Goal: Contribute content: Add original content to the website for others to see

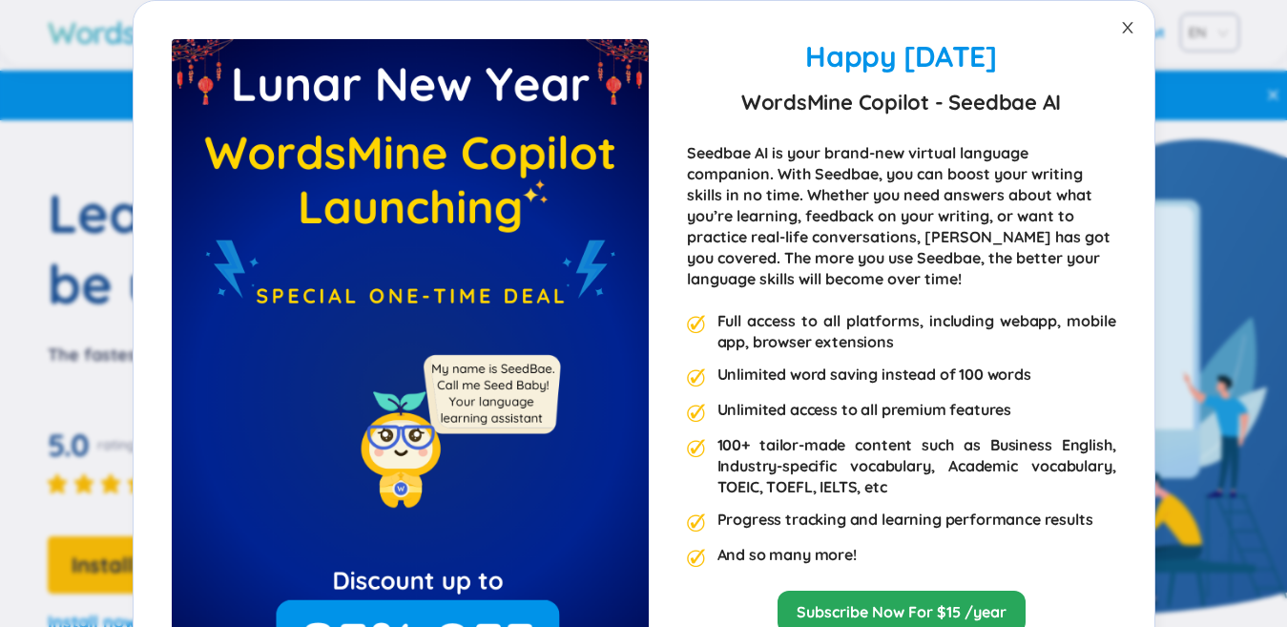
click at [1120, 31] on icon "close" at bounding box center [1127, 27] width 15 height 15
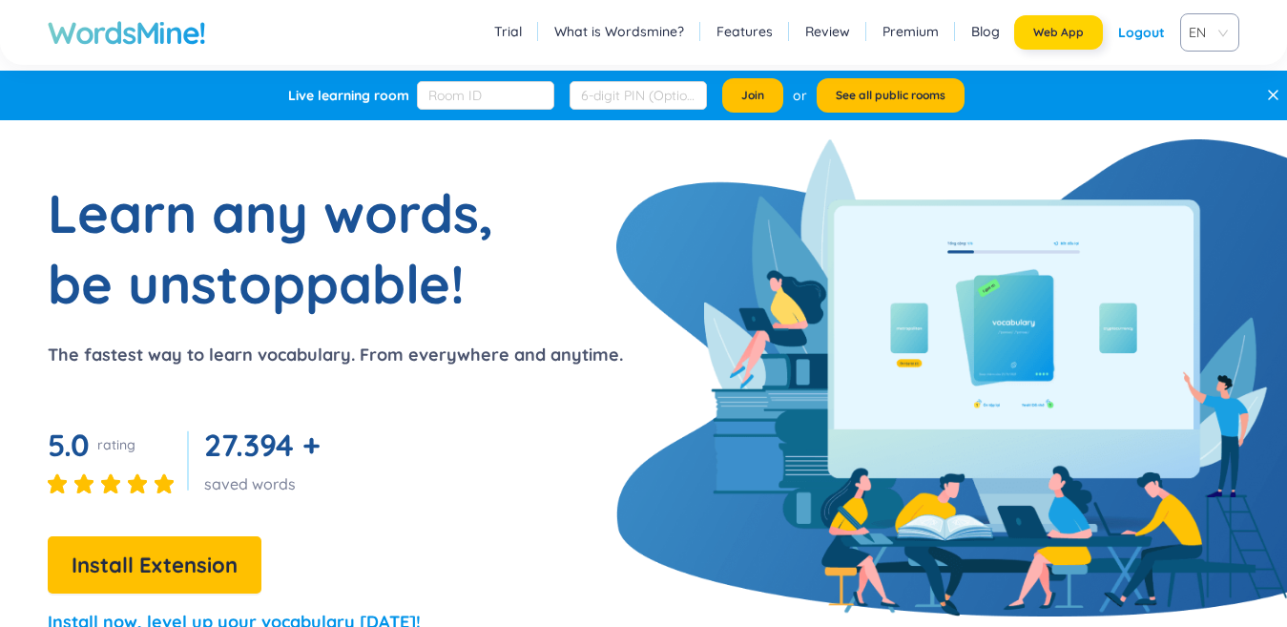
click at [1085, 37] on button "Web App" at bounding box center [1058, 32] width 89 height 34
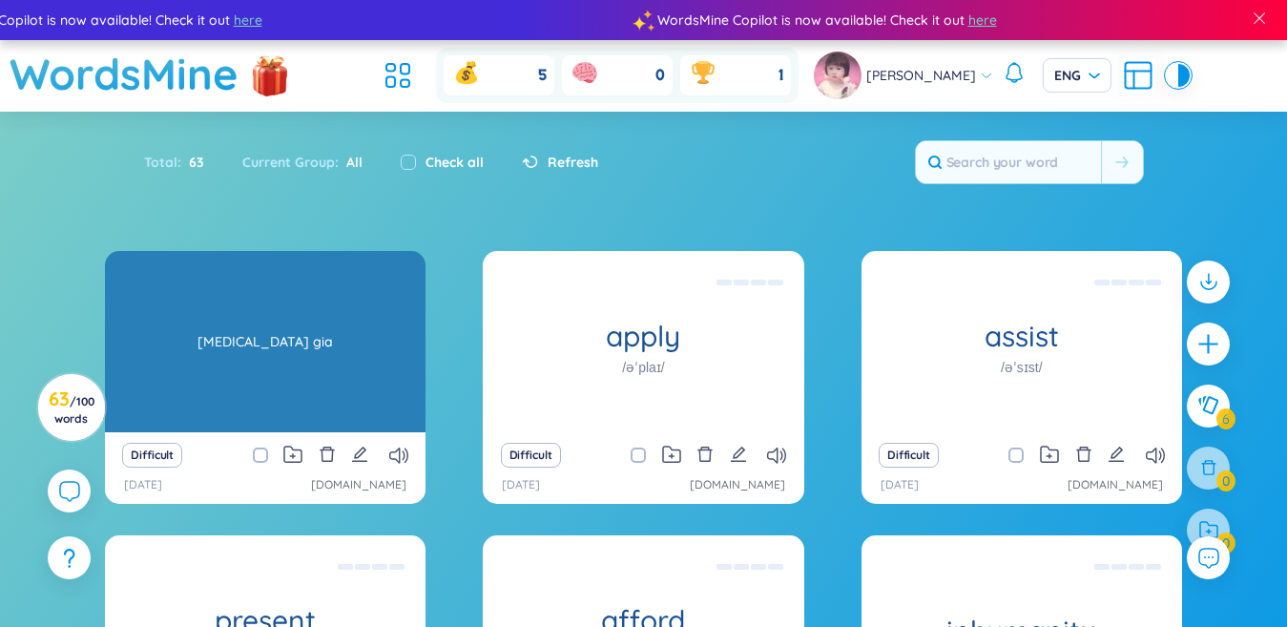
click at [291, 345] on div "[MEDICAL_DATA] gia" at bounding box center [264, 342] width 301 height 172
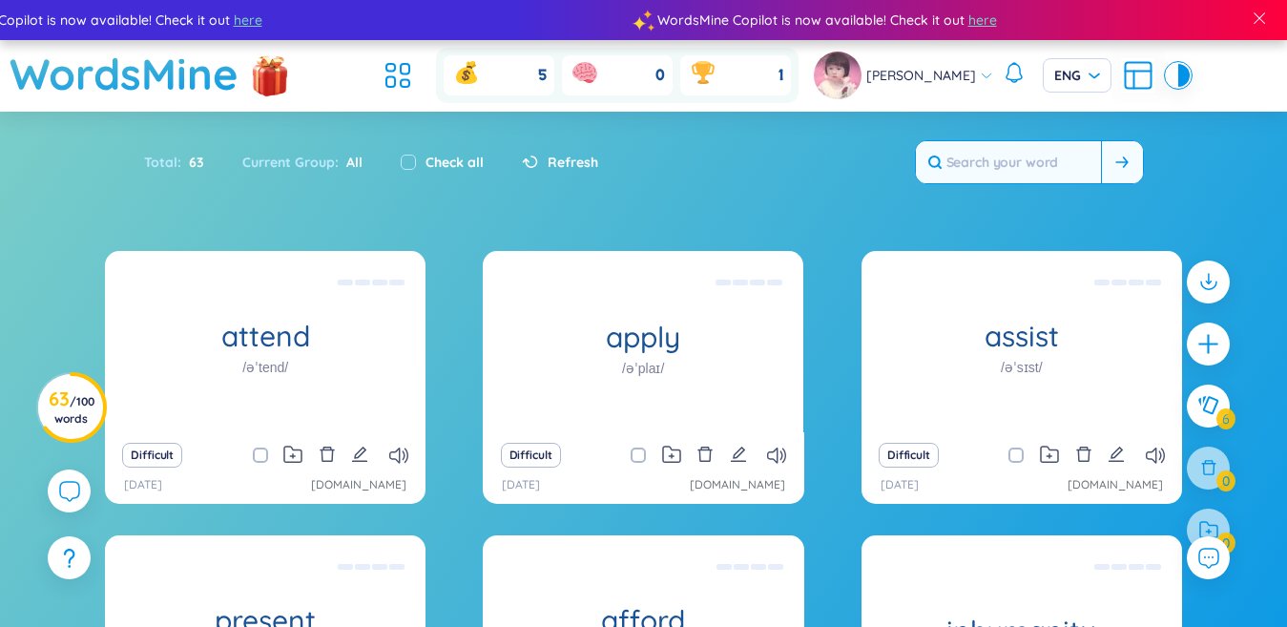
click at [998, 158] on input "text" at bounding box center [1008, 162] width 185 height 42
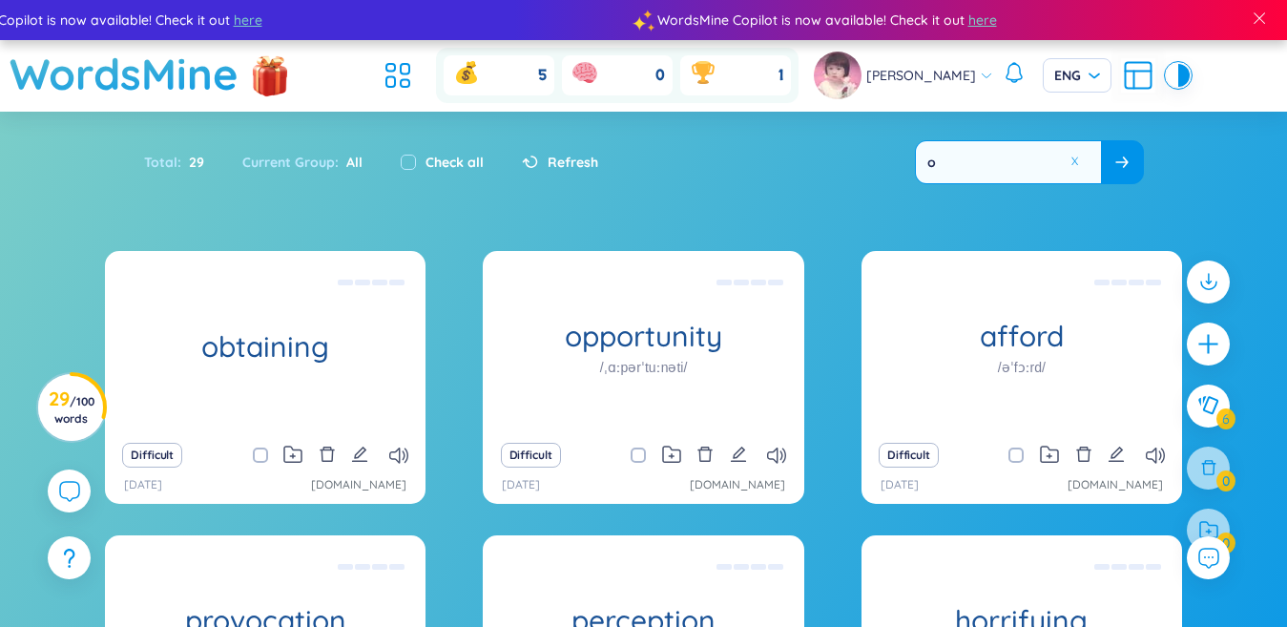
type input "o"
click at [1117, 143] on button at bounding box center [1122, 162] width 42 height 42
click at [1071, 155] on button at bounding box center [1078, 162] width 29 height 24
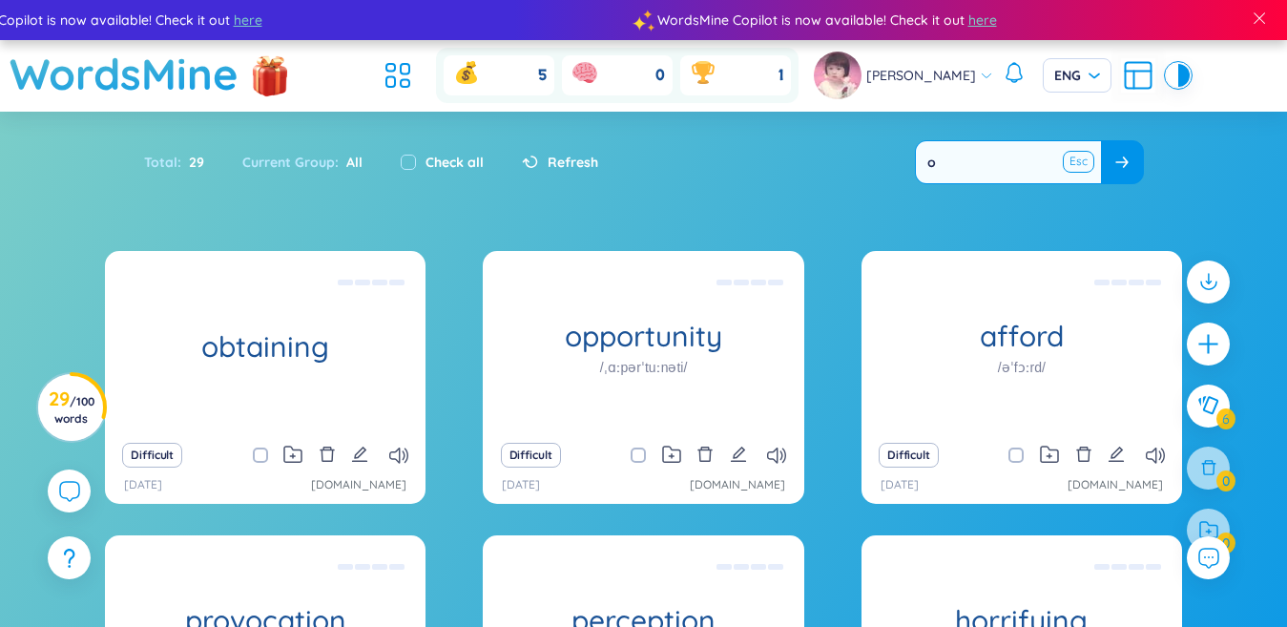
click at [1071, 155] on input "o" at bounding box center [1008, 162] width 185 height 42
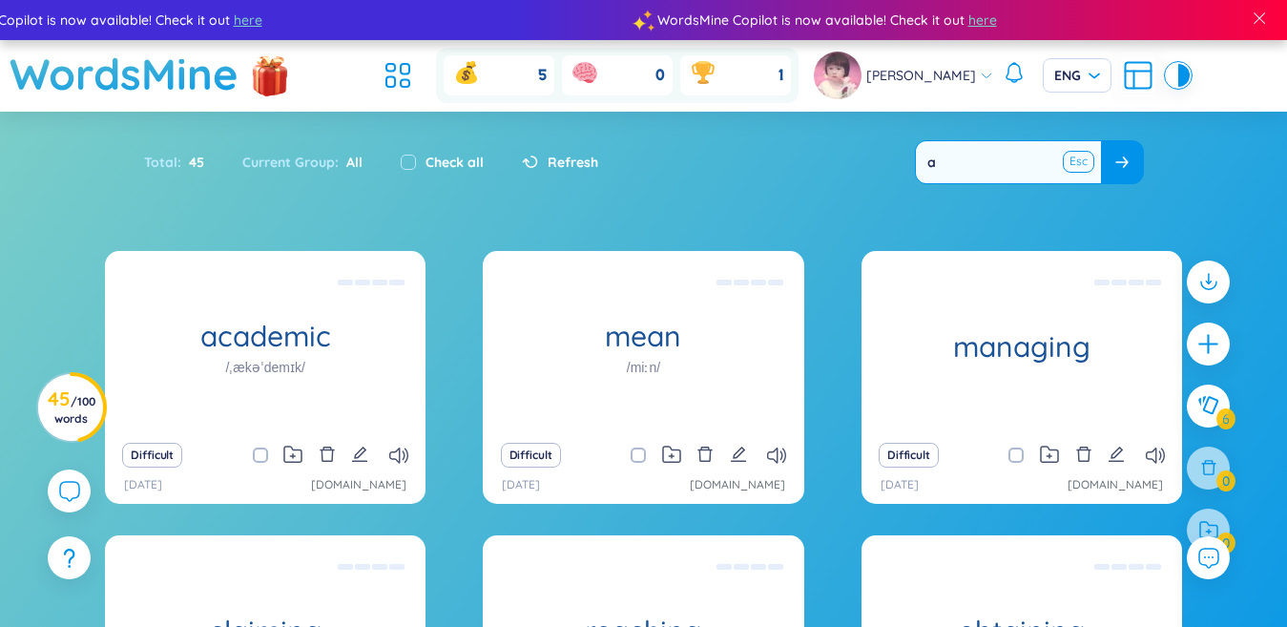
type input "a"
click at [1069, 165] on button at bounding box center [1078, 162] width 29 height 24
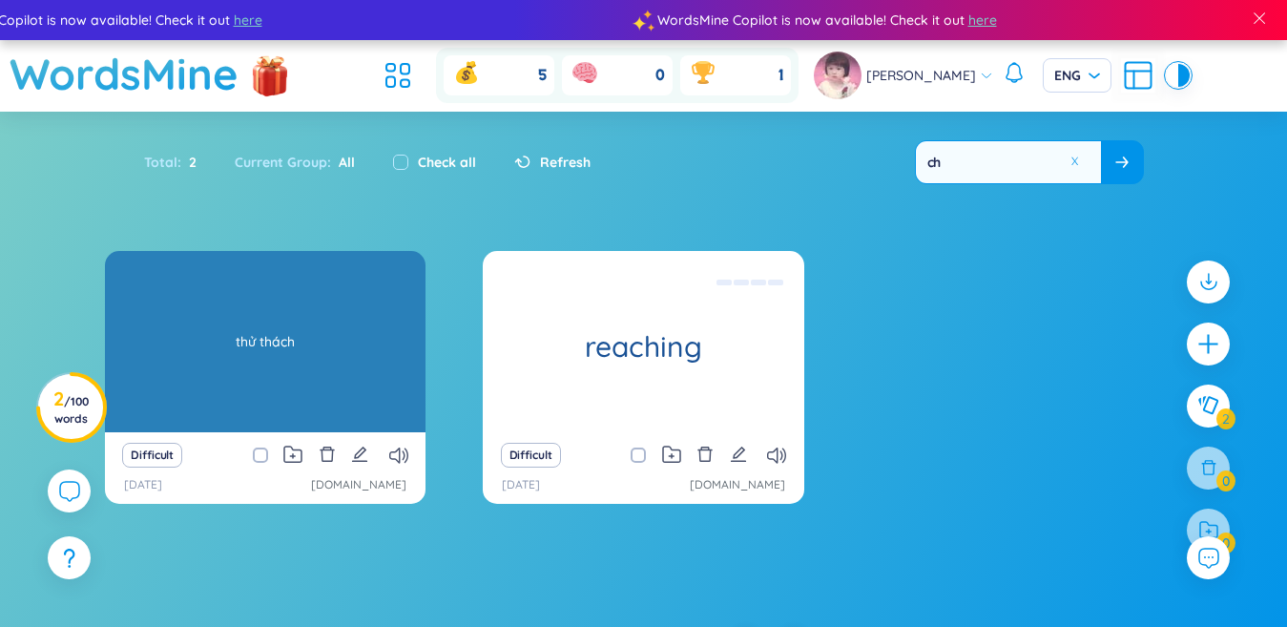
type input "ch"
click at [326, 348] on div "thử thách" at bounding box center [264, 342] width 301 height 172
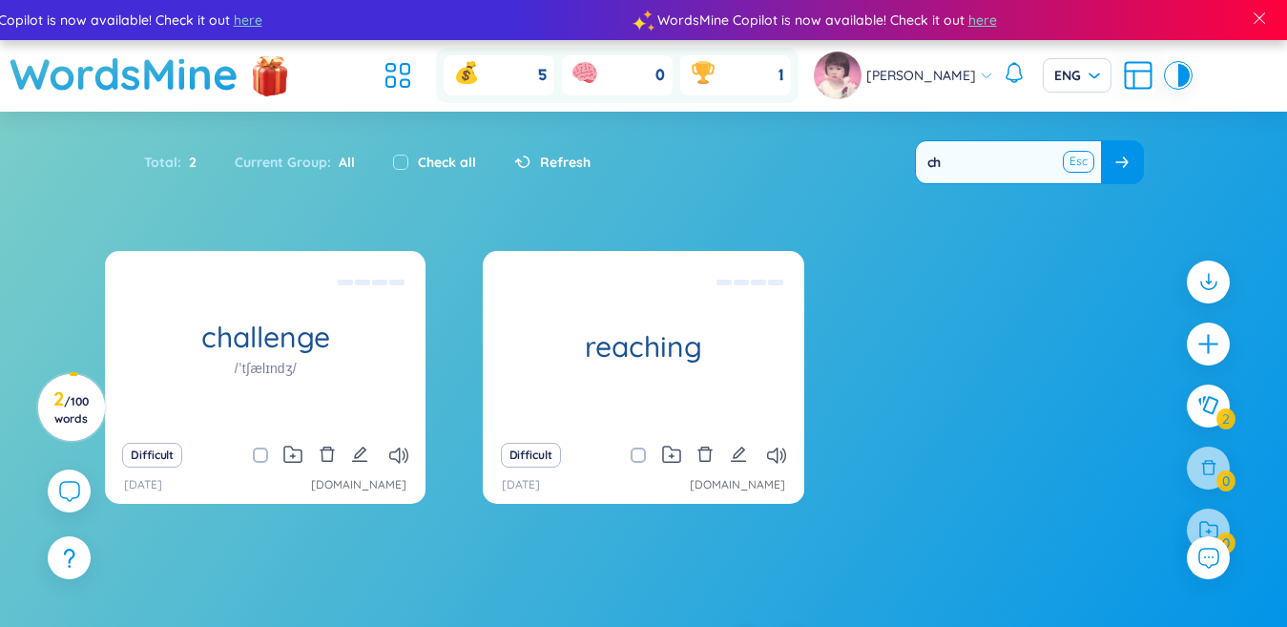
click at [1065, 164] on button at bounding box center [1078, 162] width 29 height 24
click at [1065, 164] on input "ch" at bounding box center [1008, 162] width 185 height 42
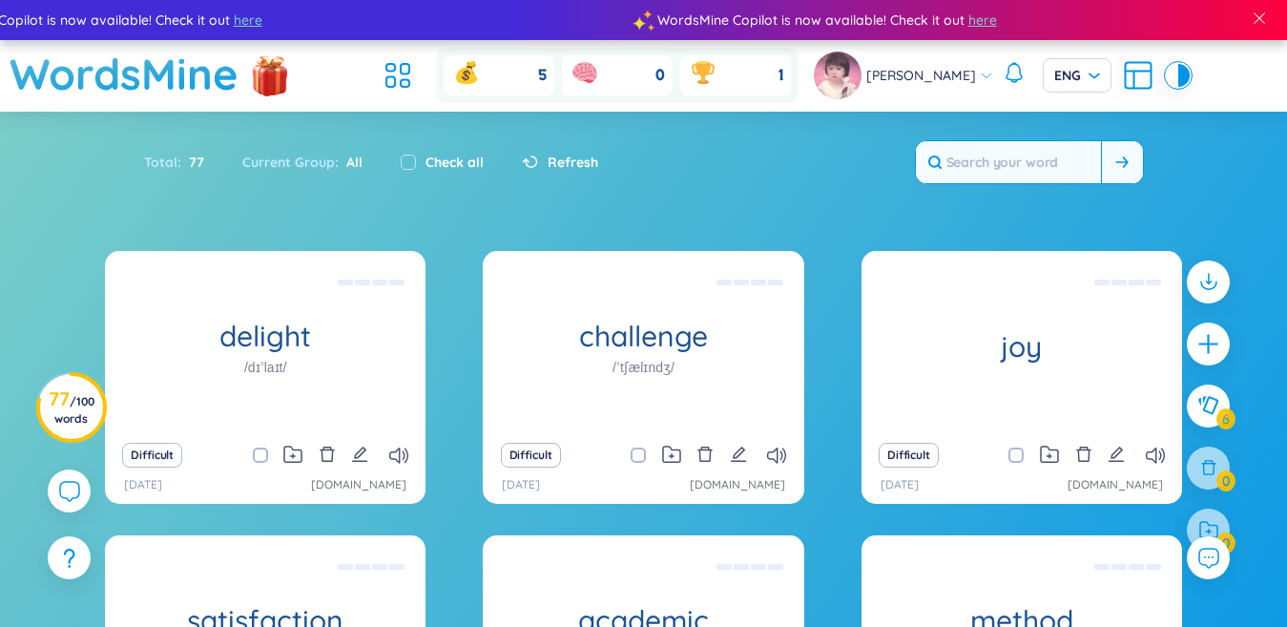
scroll to position [95, 0]
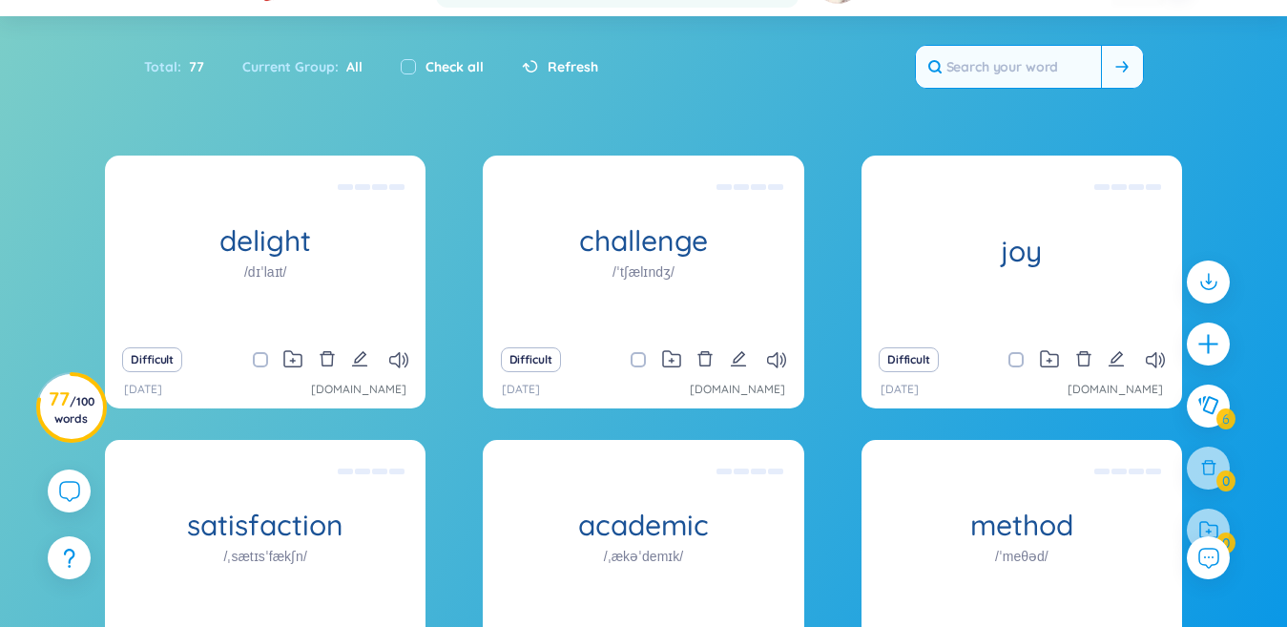
click at [985, 74] on input "text" at bounding box center [1008, 67] width 185 height 42
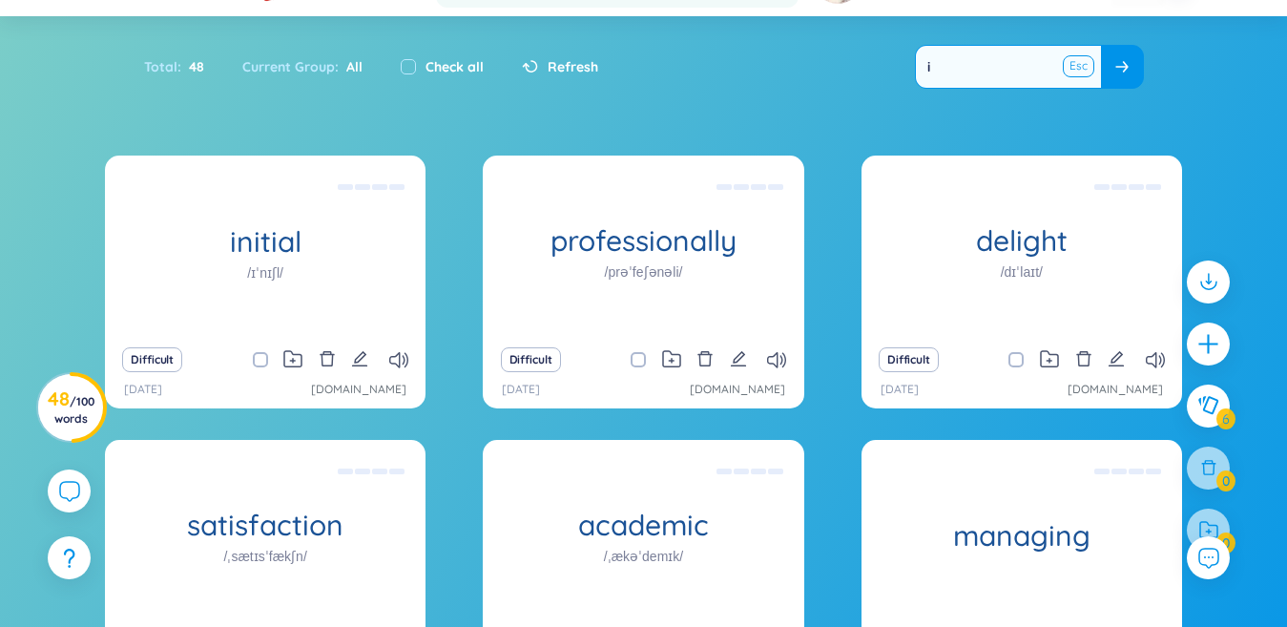
type input "i"
click at [1073, 60] on button at bounding box center [1078, 66] width 29 height 24
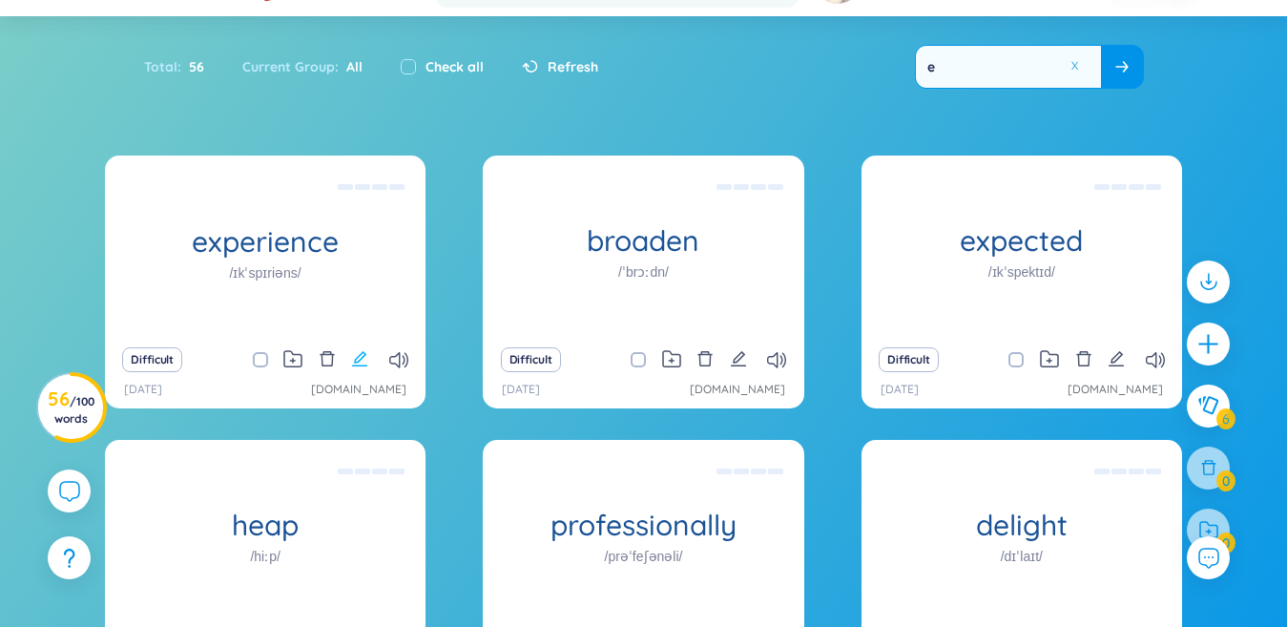
type input "e"
click at [353, 355] on icon "edit" at bounding box center [359, 358] width 17 height 17
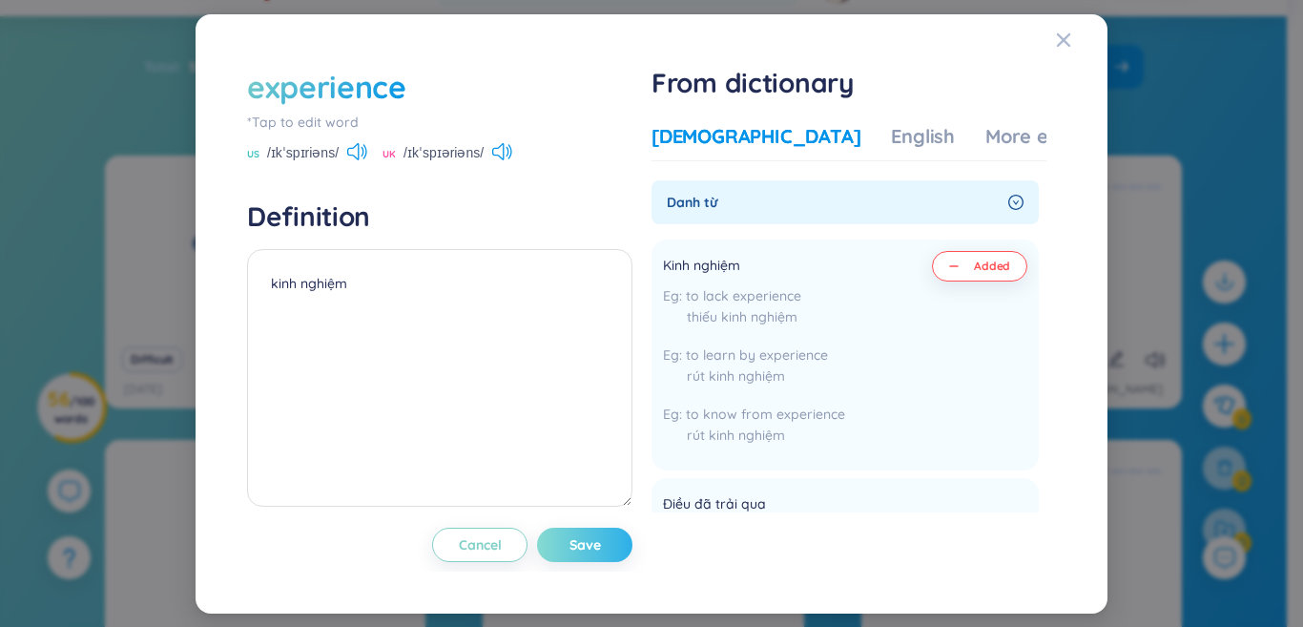
type textarea "kinh nghiệm"
click at [598, 541] on span "Save" at bounding box center [584, 544] width 31 height 19
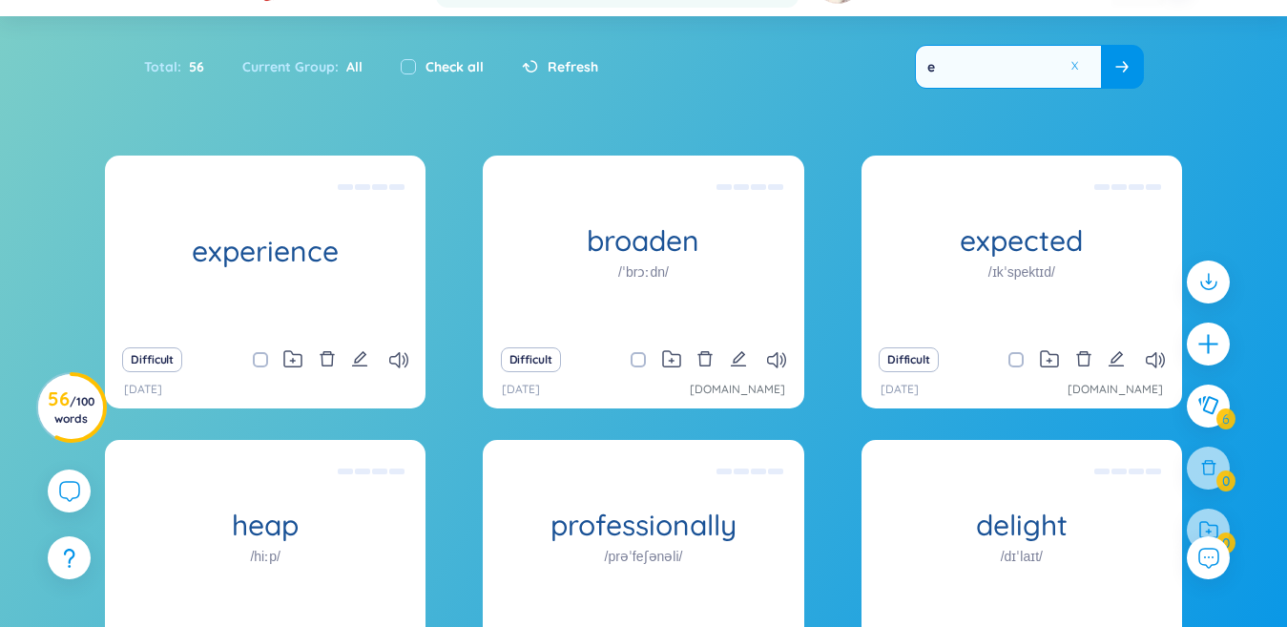
click at [1001, 71] on input "e" at bounding box center [1008, 67] width 185 height 42
drag, startPoint x: 1076, startPoint y: 64, endPoint x: 966, endPoint y: 96, distance: 114.4
click at [1077, 64] on button at bounding box center [1074, 66] width 14 height 14
click at [1077, 64] on input "e" at bounding box center [1008, 67] width 185 height 42
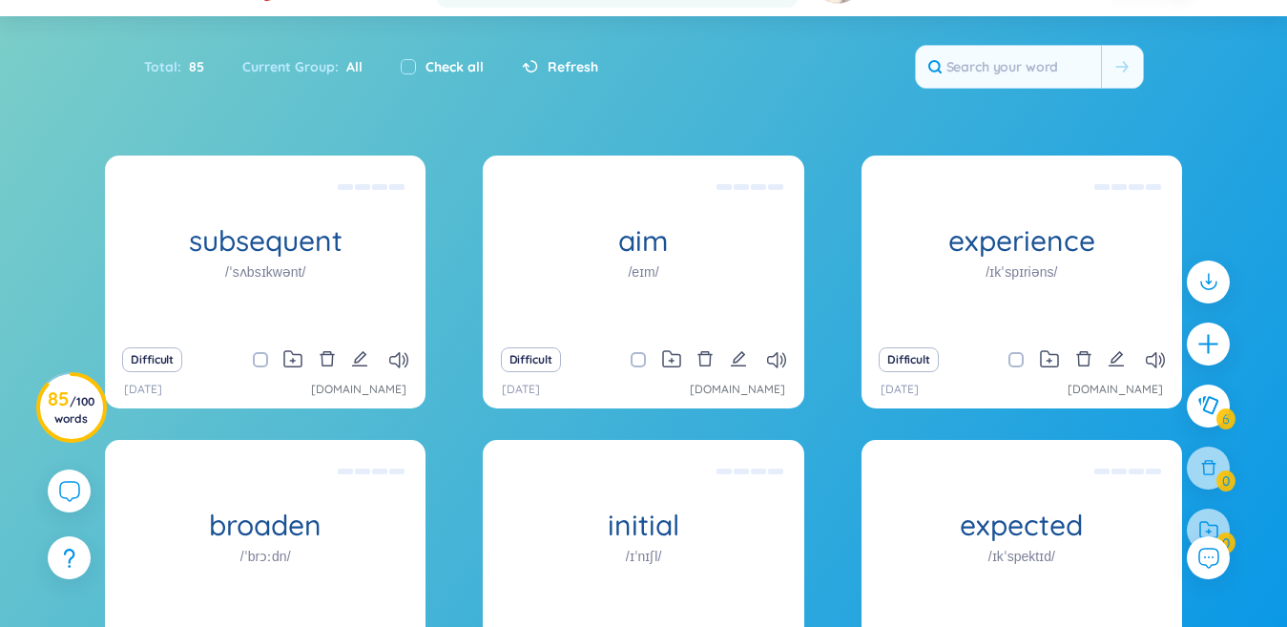
click at [366, 357] on icon "edit" at bounding box center [359, 358] width 17 height 17
click at [0, 0] on textarea "kinh nghiệm" at bounding box center [0, 0] width 0 height 0
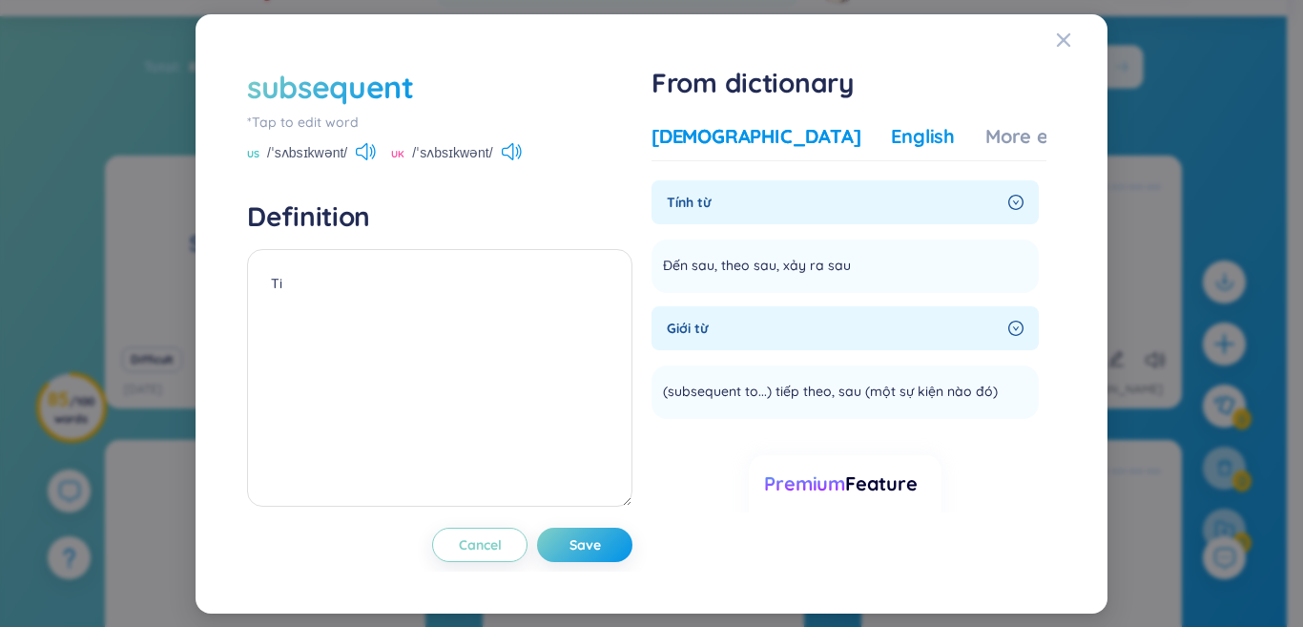
click at [891, 125] on div "English" at bounding box center [923, 136] width 64 height 27
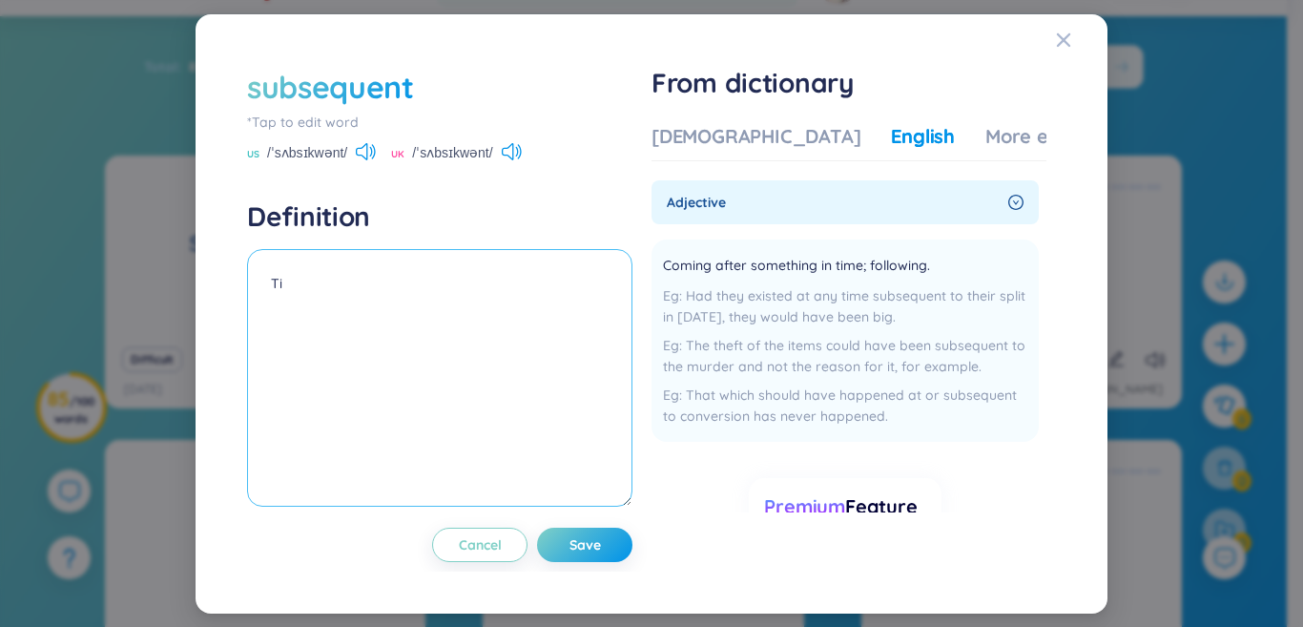
click at [304, 292] on textarea "Ti" at bounding box center [439, 378] width 385 height 258
click at [314, 267] on textarea "Ti" at bounding box center [439, 378] width 385 height 258
click at [315, 277] on textarea "Ti" at bounding box center [439, 378] width 385 height 258
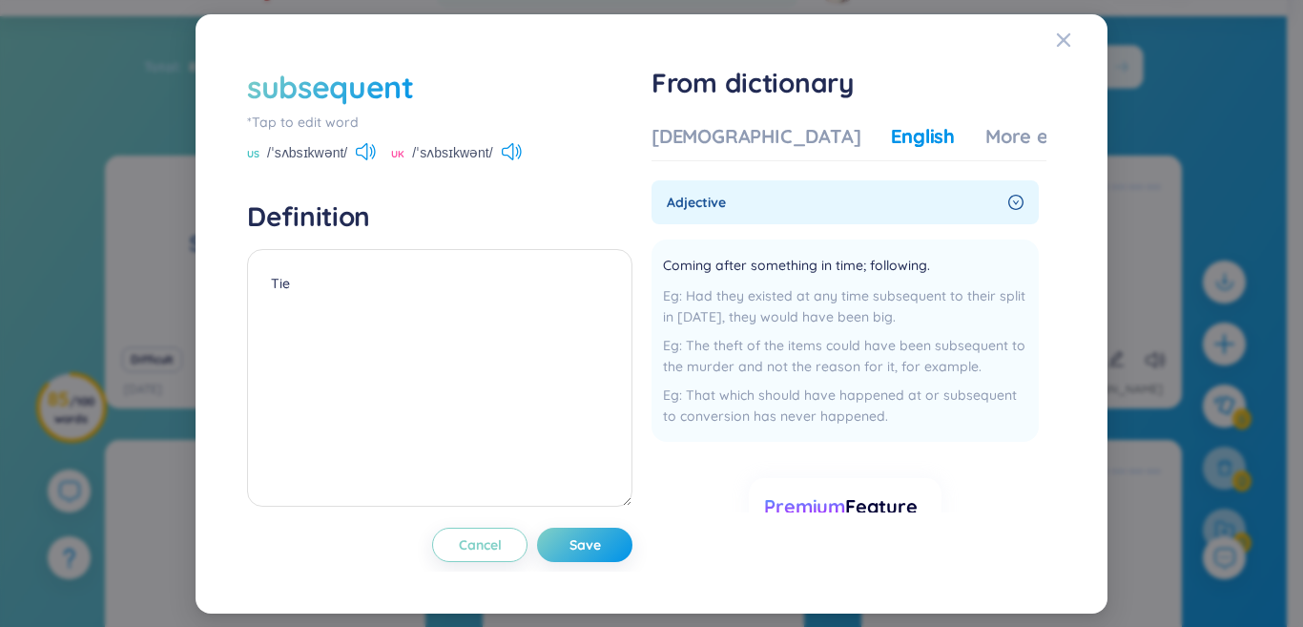
click at [891, 123] on div "English" at bounding box center [923, 136] width 64 height 27
click at [309, 281] on textarea "Tie" at bounding box center [439, 378] width 385 height 258
type textarea "T"
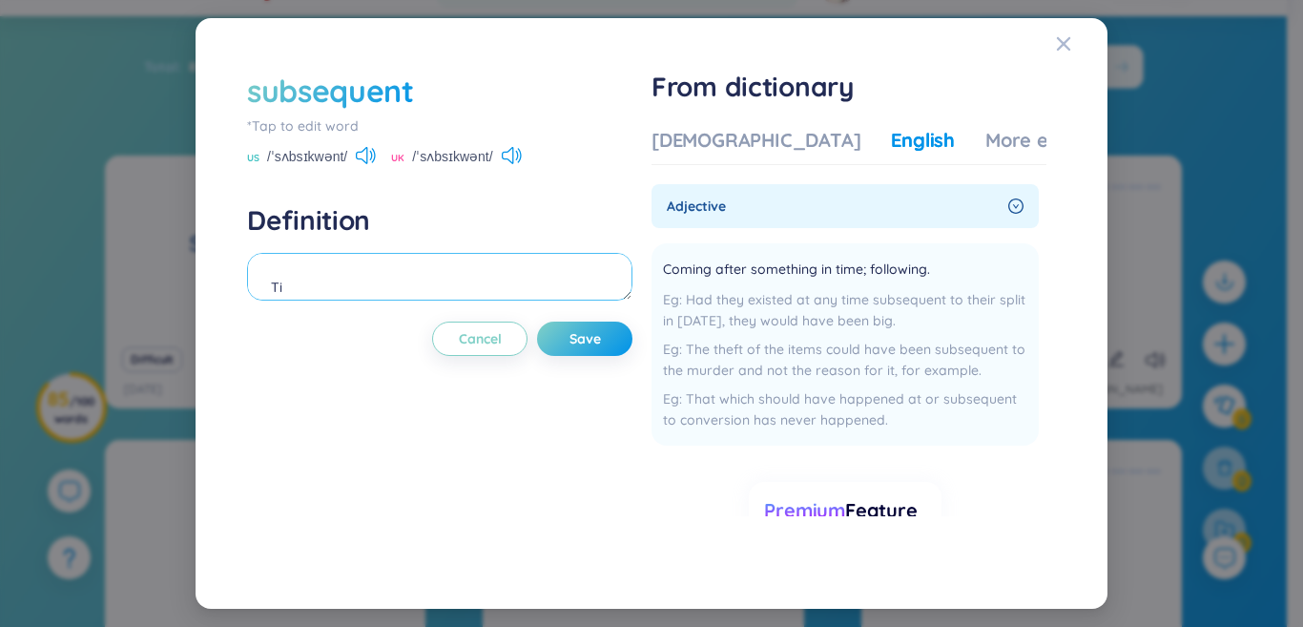
type textarea "T"
click at [1059, 46] on icon "Close" at bounding box center [1063, 43] width 15 height 15
